Goal: Transaction & Acquisition: Purchase product/service

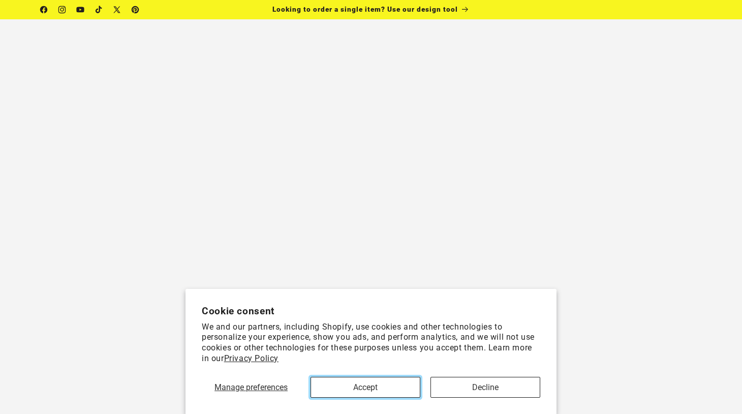
click at [361, 394] on button "Accept" at bounding box center [365, 387] width 110 height 21
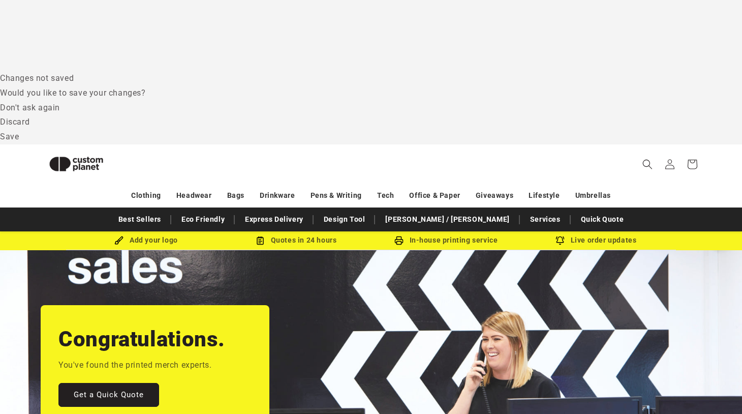
scroll to position [319, 0]
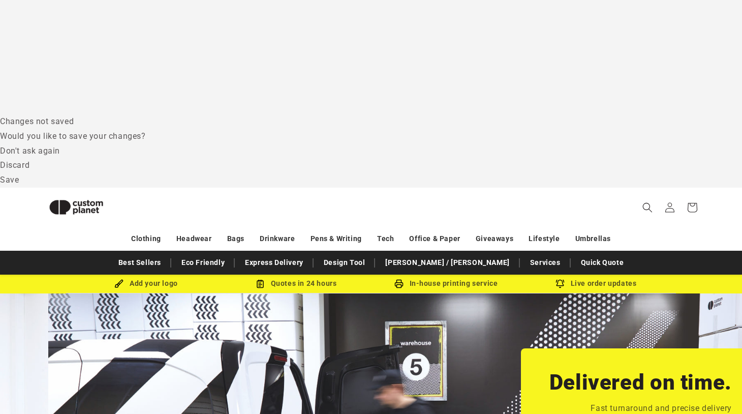
scroll to position [0, 737]
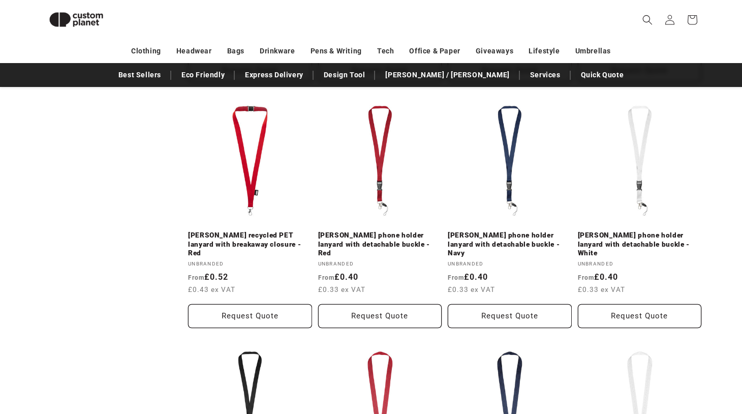
scroll to position [1094, 0]
